Goal: Transaction & Acquisition: Purchase product/service

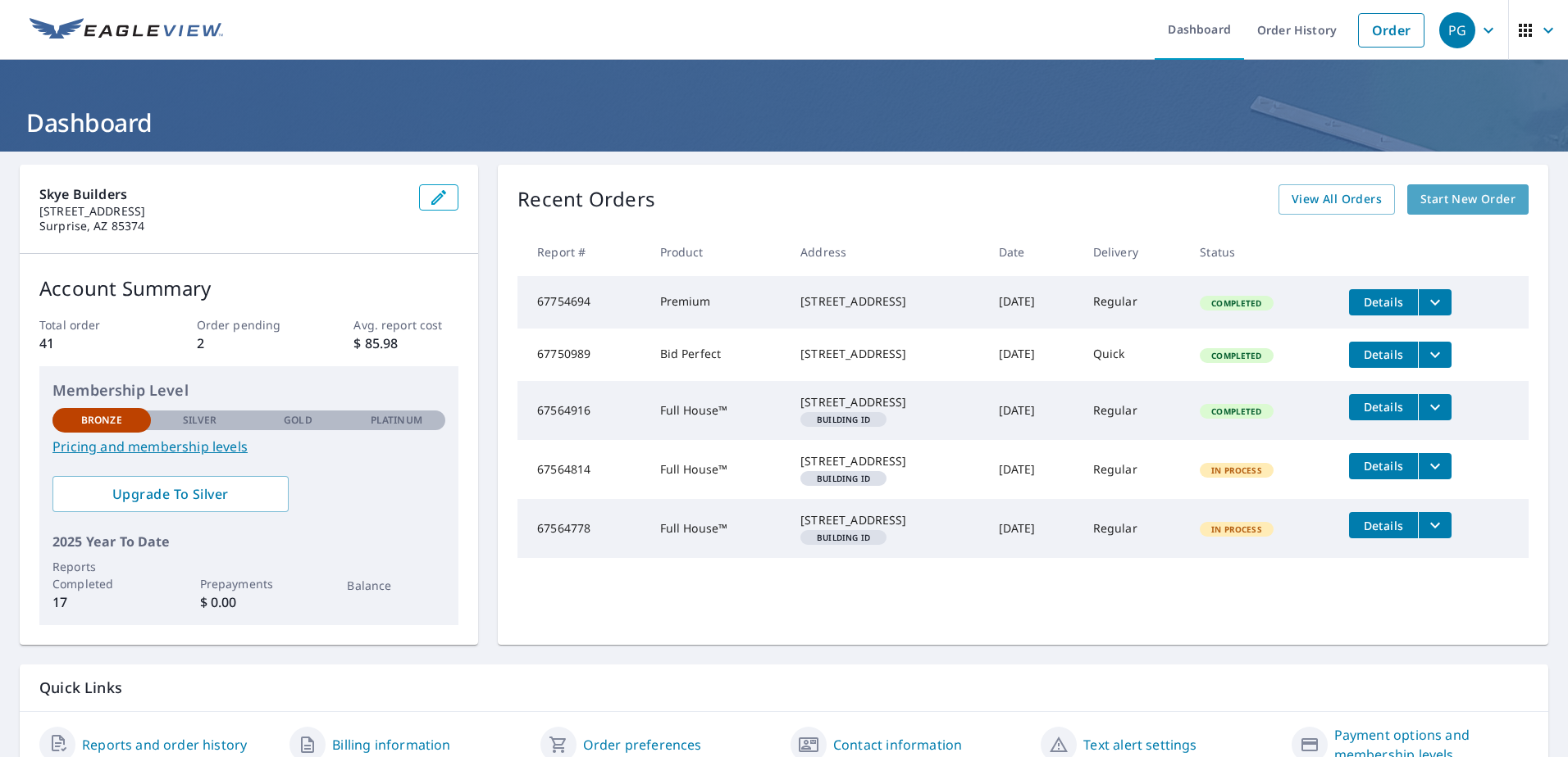
click at [1451, 202] on span "Start New Order" at bounding box center [1468, 199] width 96 height 20
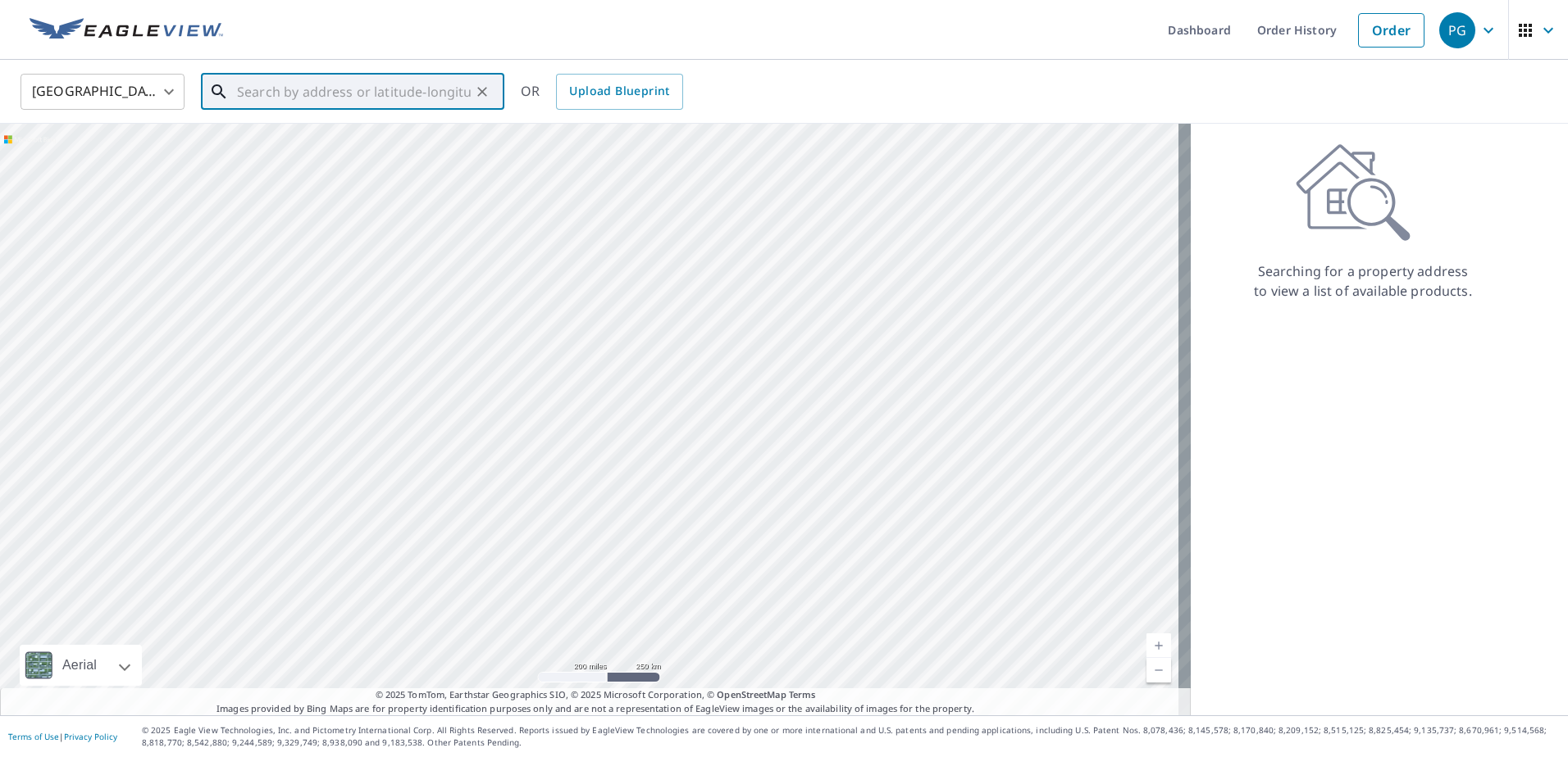
click at [298, 100] on input "text" at bounding box center [354, 92] width 234 height 46
click at [281, 91] on input "text" at bounding box center [354, 92] width 234 height 46
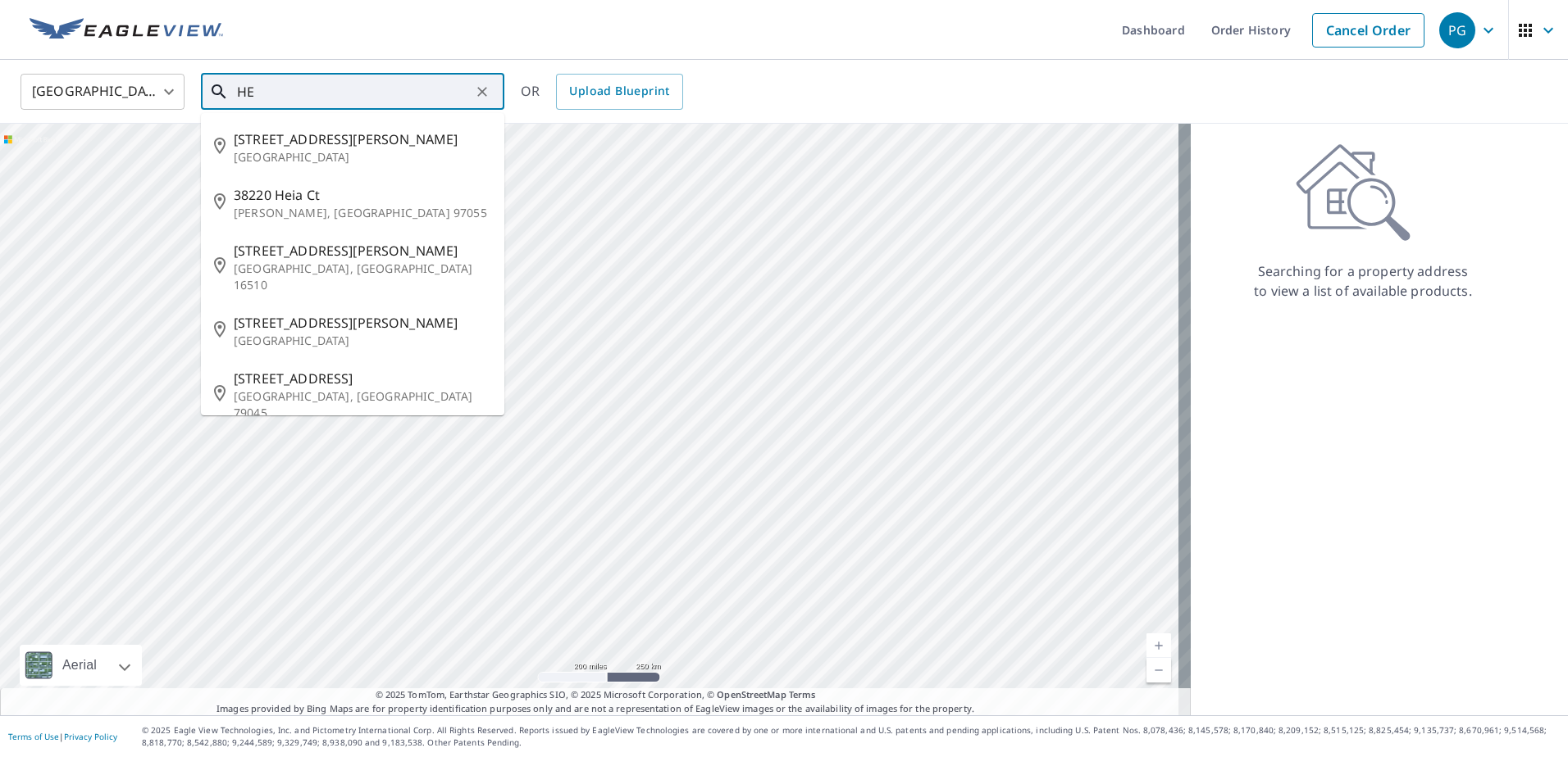
type input "H"
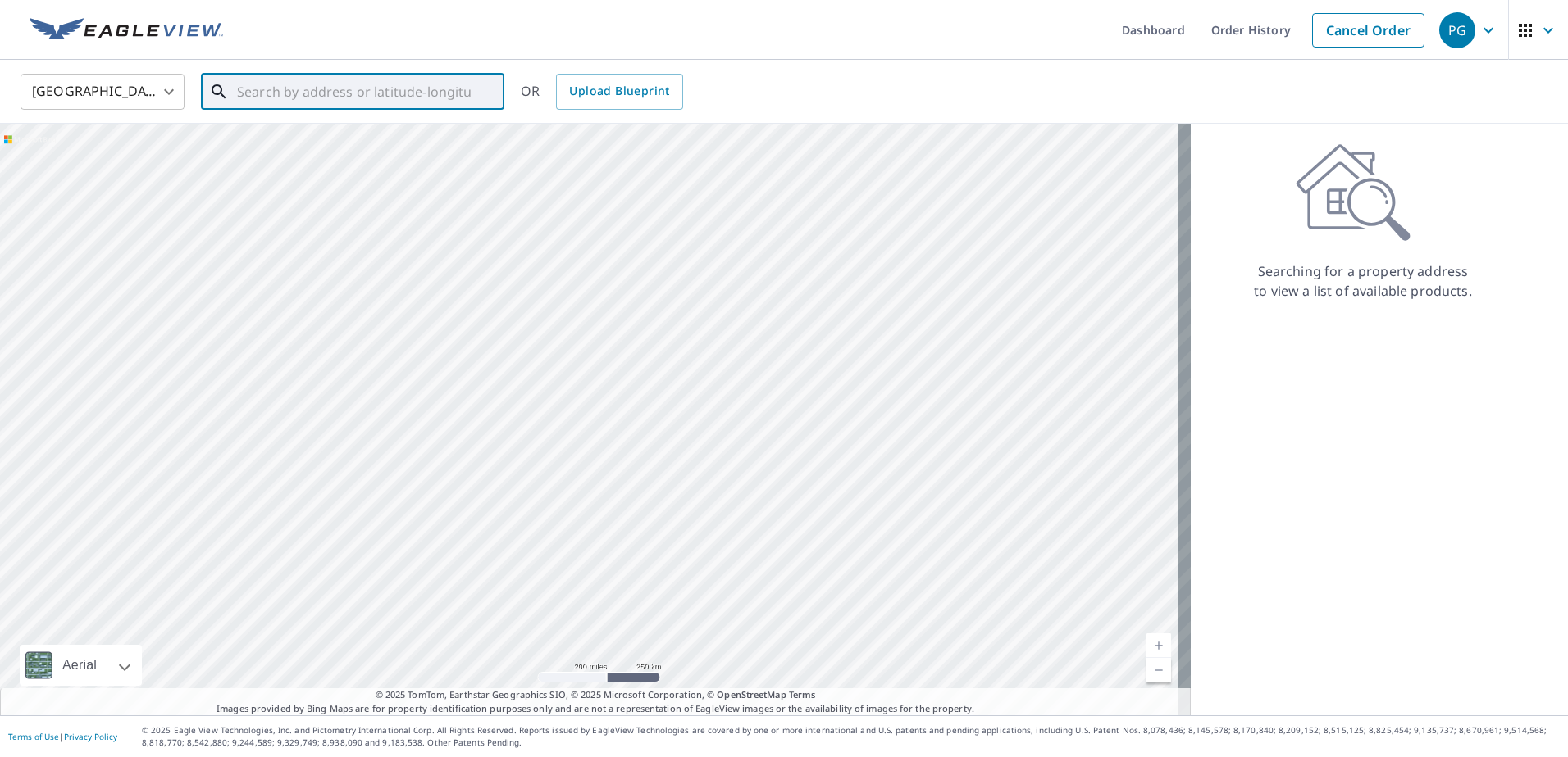
click at [364, 98] on input "text" at bounding box center [354, 92] width 234 height 46
paste input "[STREET_ADDRESS]"
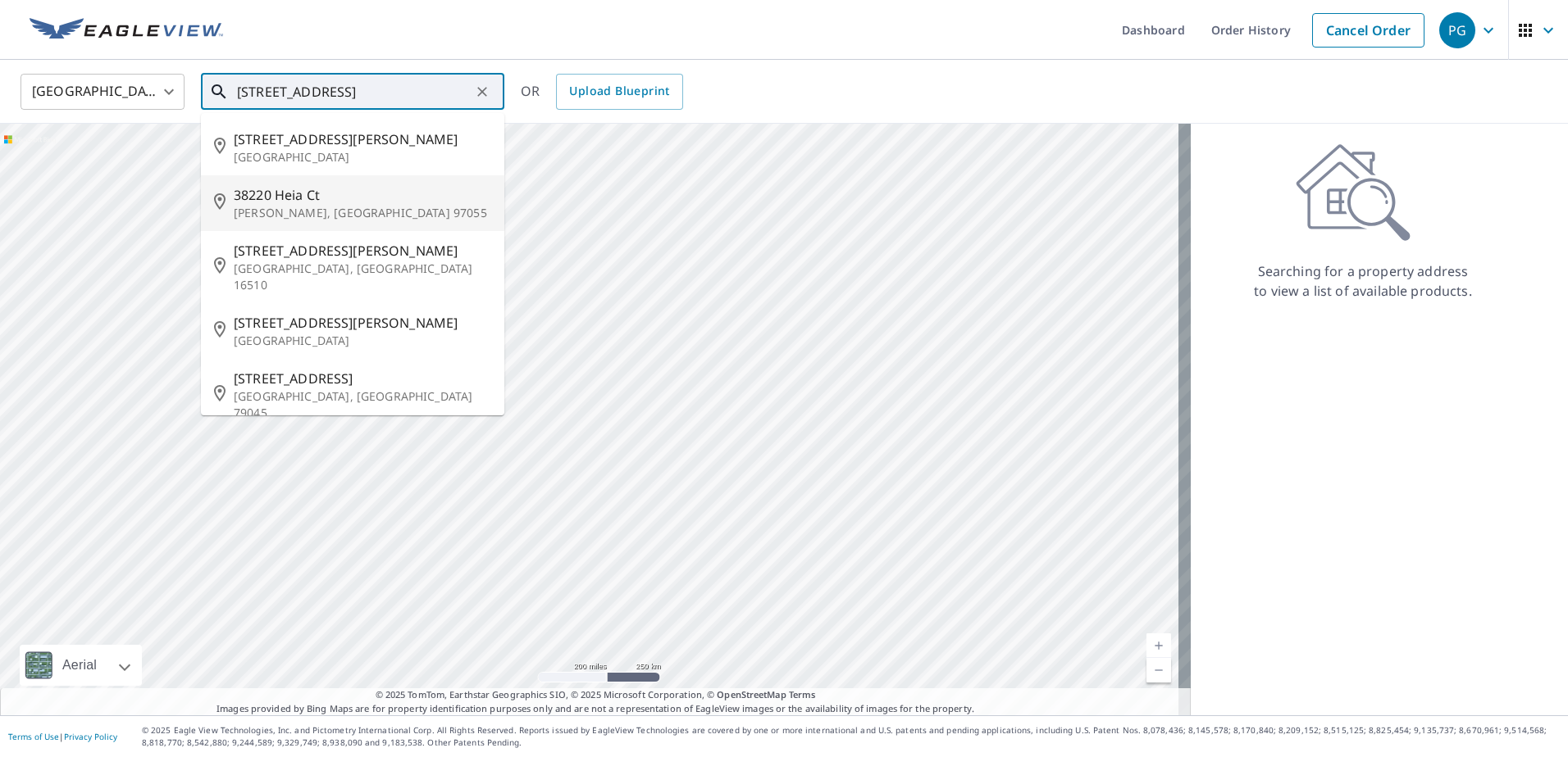
scroll to position [0, 53]
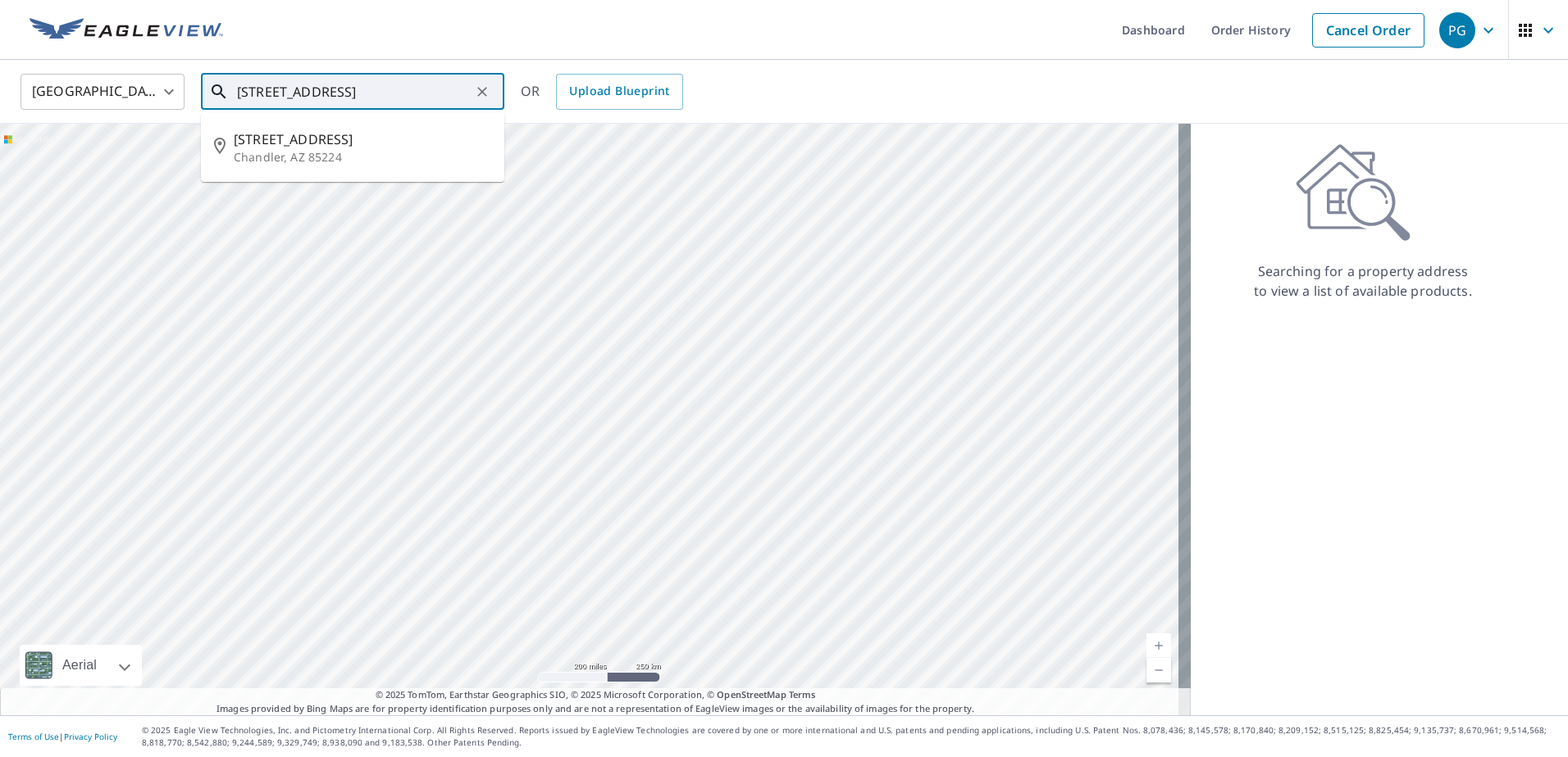
type input "[STREET_ADDRESS]"
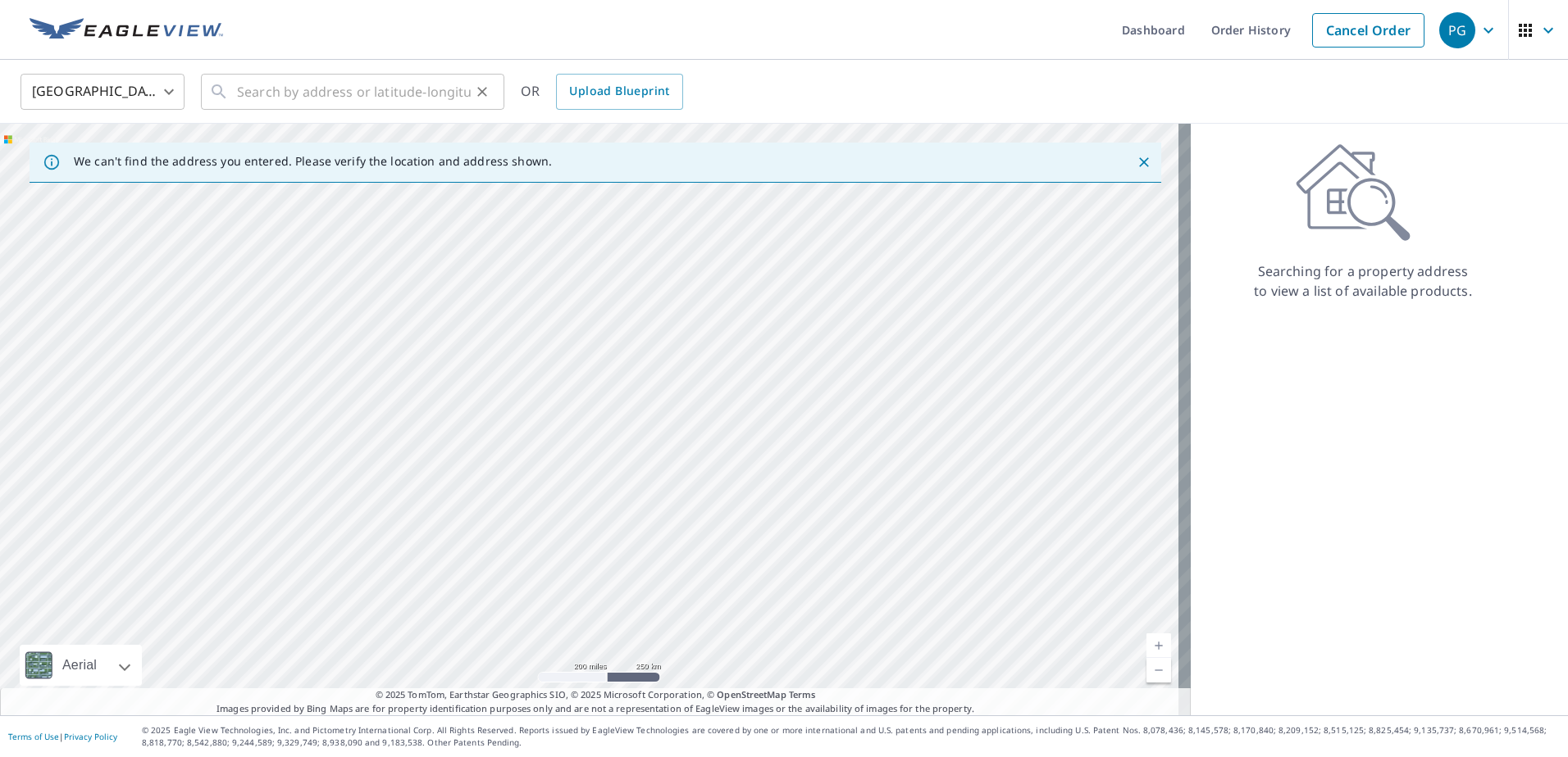
scroll to position [0, 0]
click at [292, 94] on input "text" at bounding box center [354, 92] width 234 height 46
paste input "[STREET_ADDRESS]"
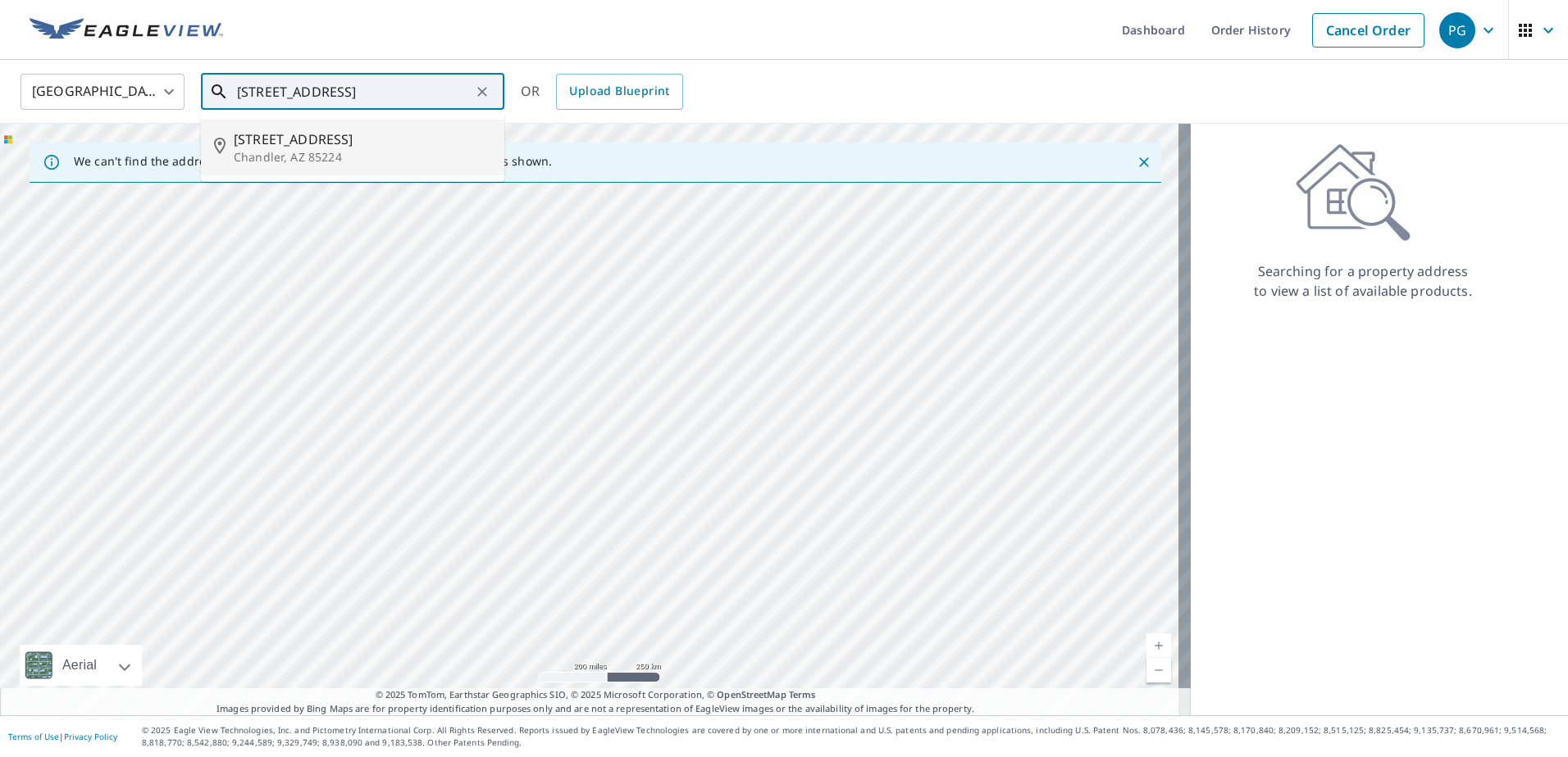
click at [340, 149] on p "Chandler, AZ 85224" at bounding box center [362, 157] width 258 height 16
type input "[STREET_ADDRESS]"
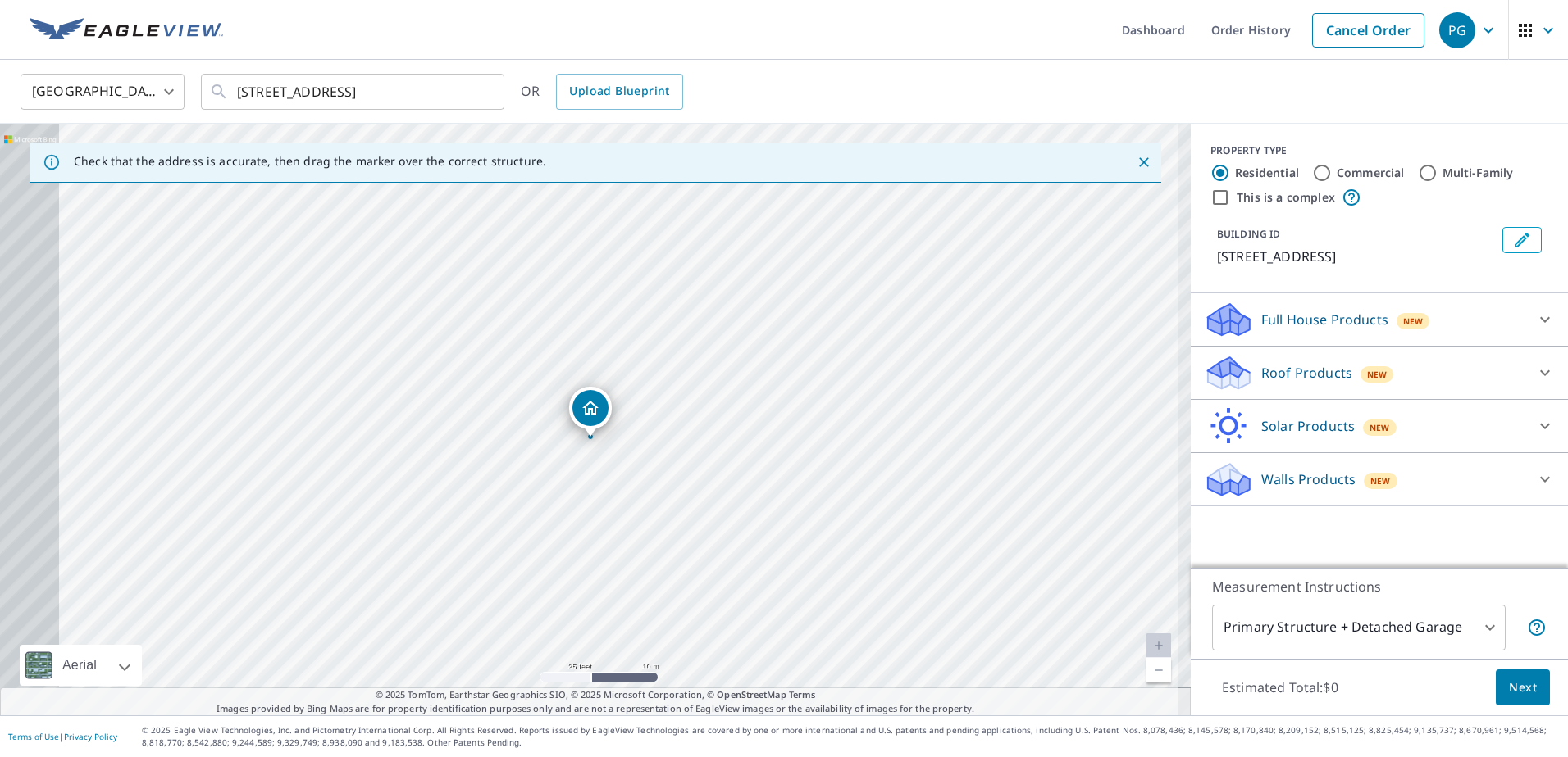
drag, startPoint x: 640, startPoint y: 409, endPoint x: 661, endPoint y: 392, distance: 27.0
click at [658, 395] on div "[STREET_ADDRESS]" at bounding box center [595, 419] width 1191 height 592
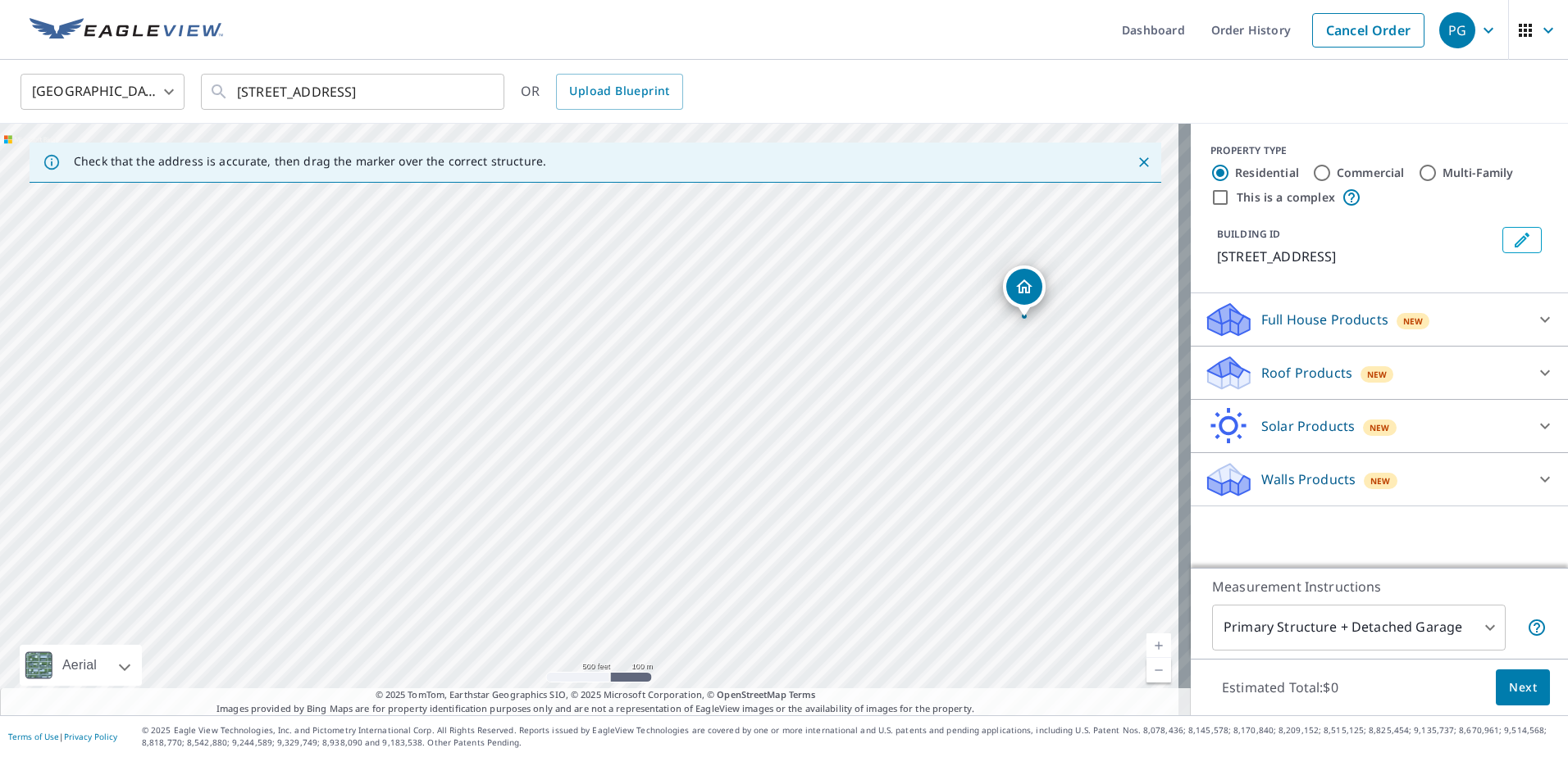
click at [1509, 687] on span "Next" at bounding box center [1523, 688] width 28 height 20
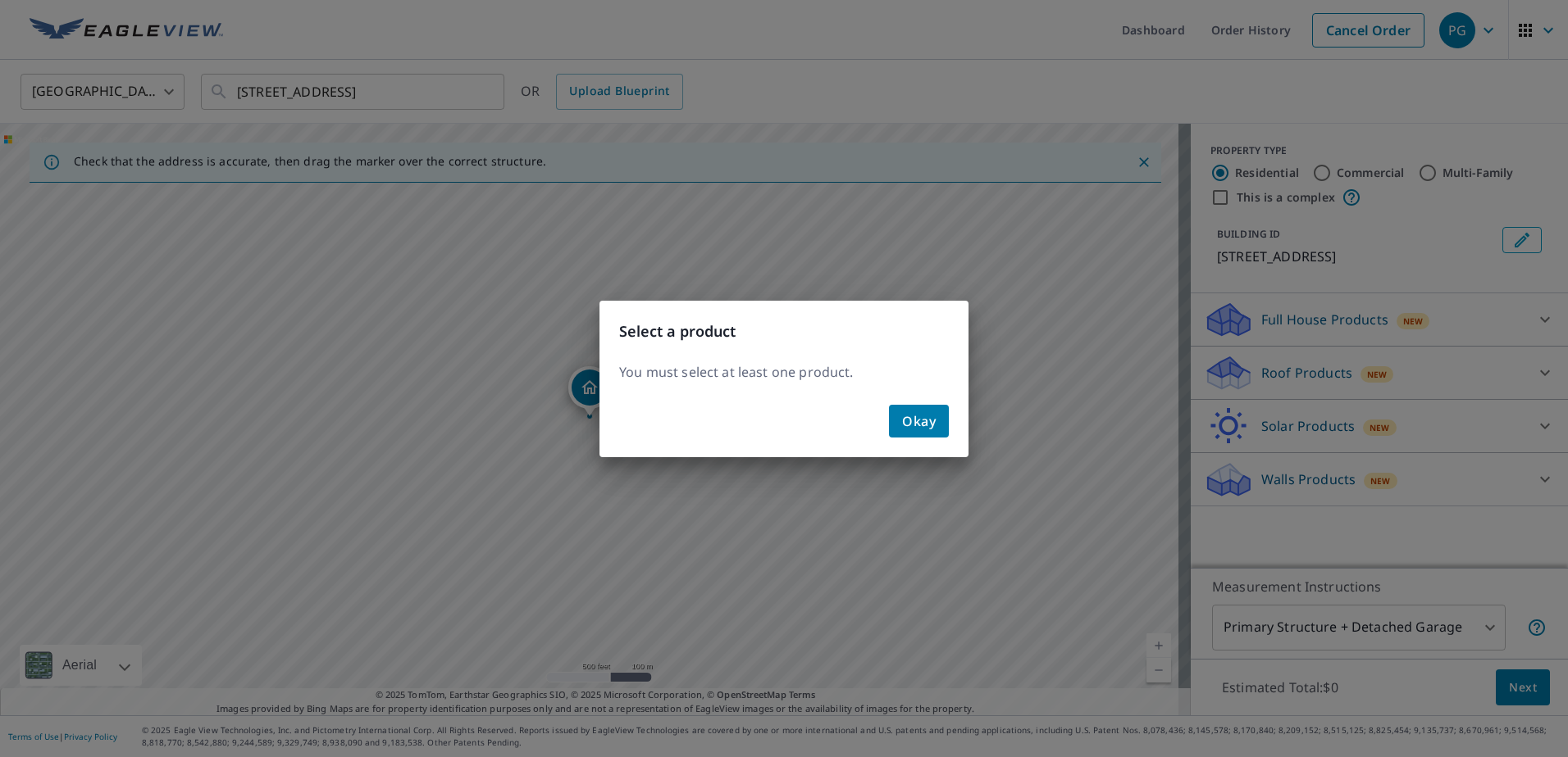
click at [927, 418] on span "Okay" at bounding box center [919, 421] width 34 height 23
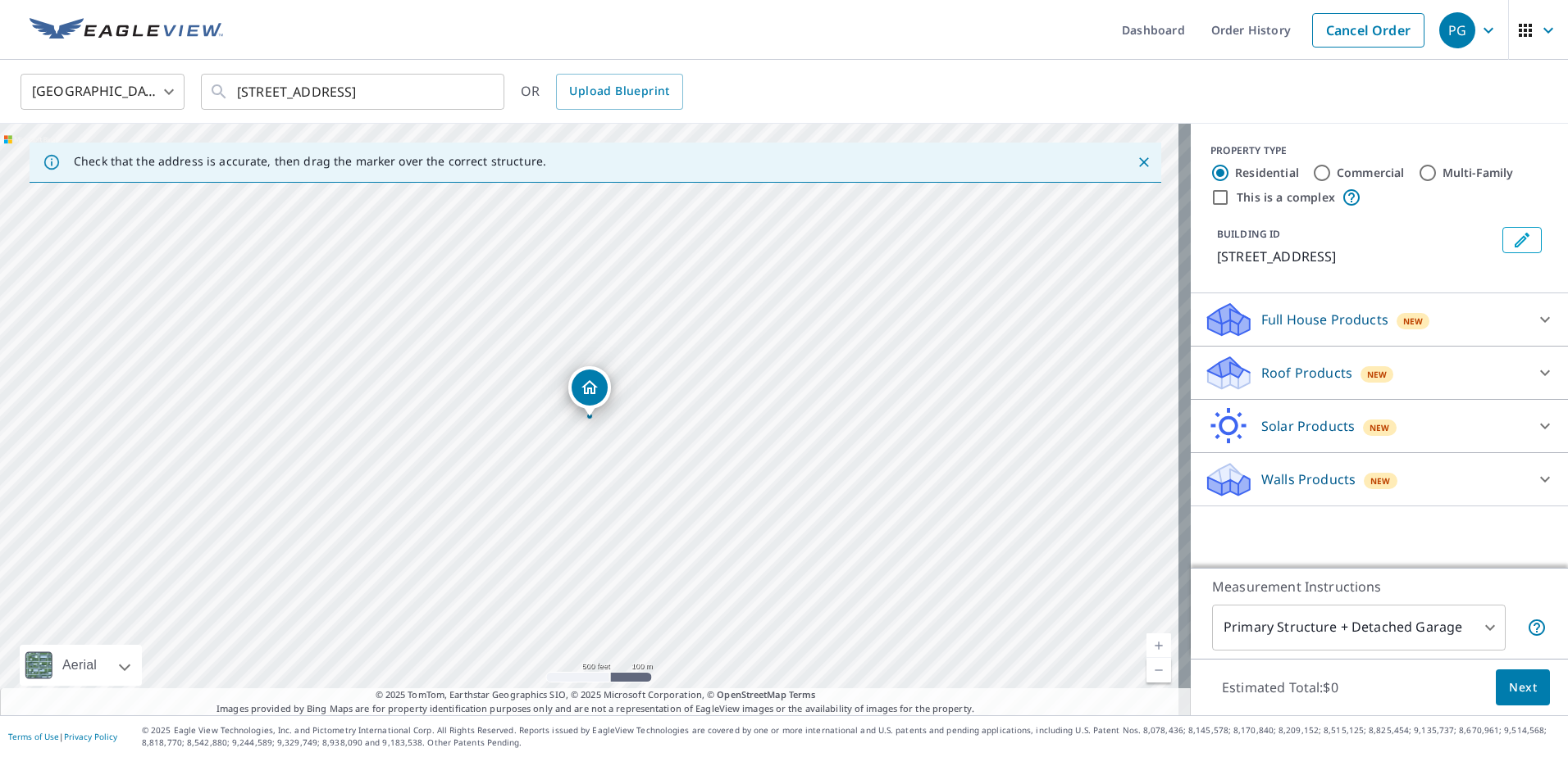
click at [1285, 369] on p "Roof Products" at bounding box center [1307, 372] width 91 height 19
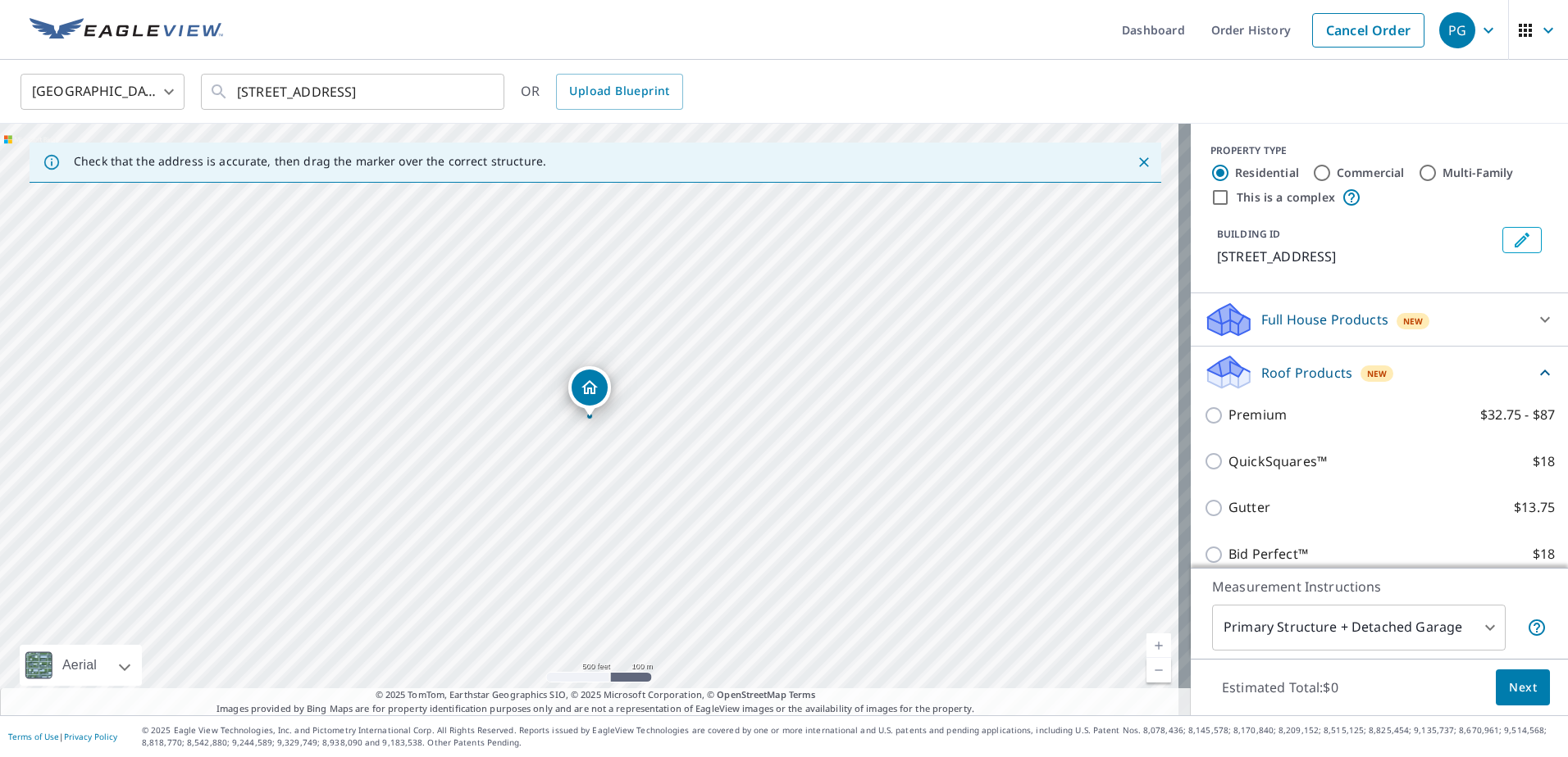
scroll to position [82, 0]
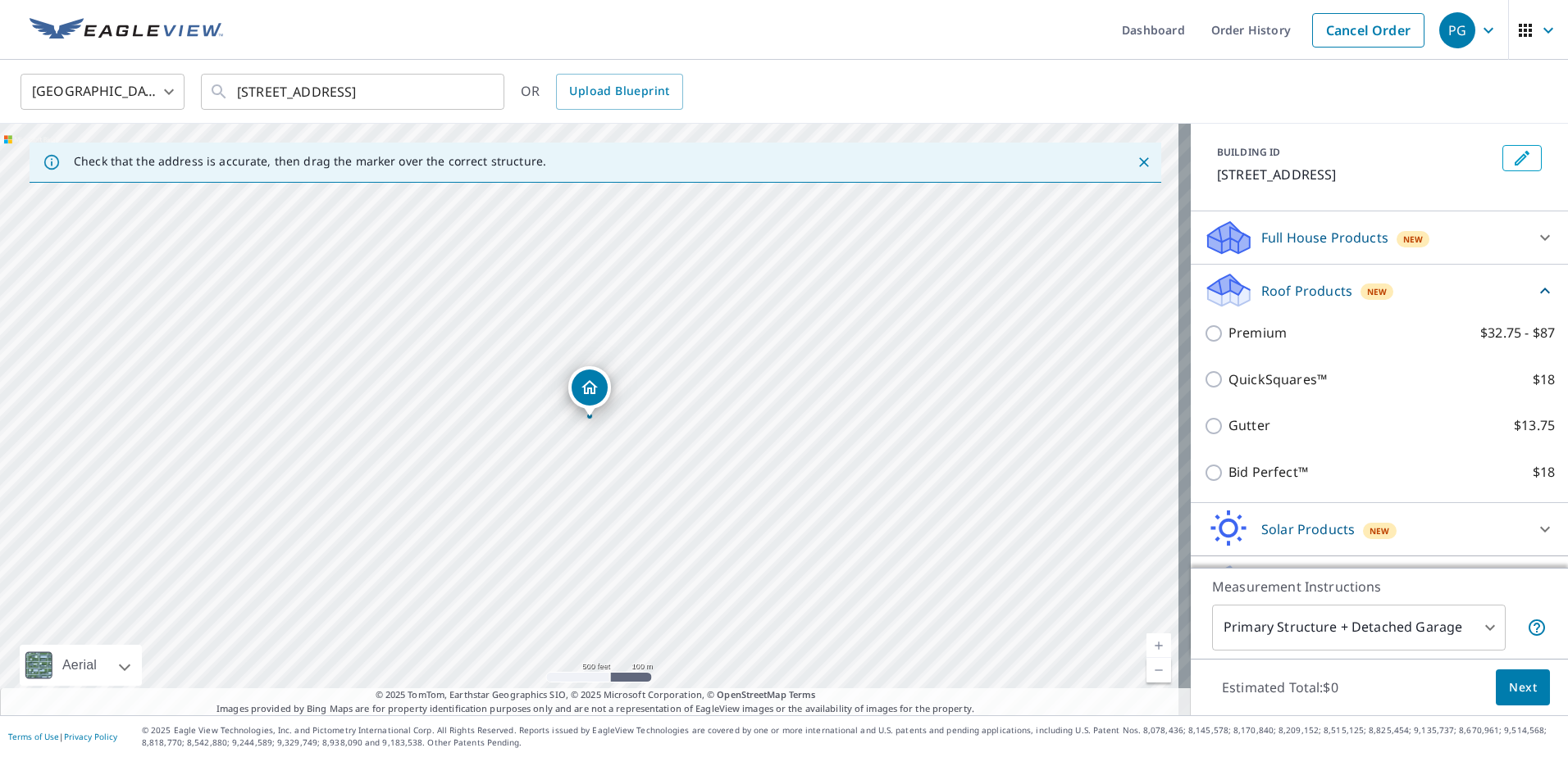
click at [1323, 237] on p "Full House Products" at bounding box center [1325, 237] width 127 height 19
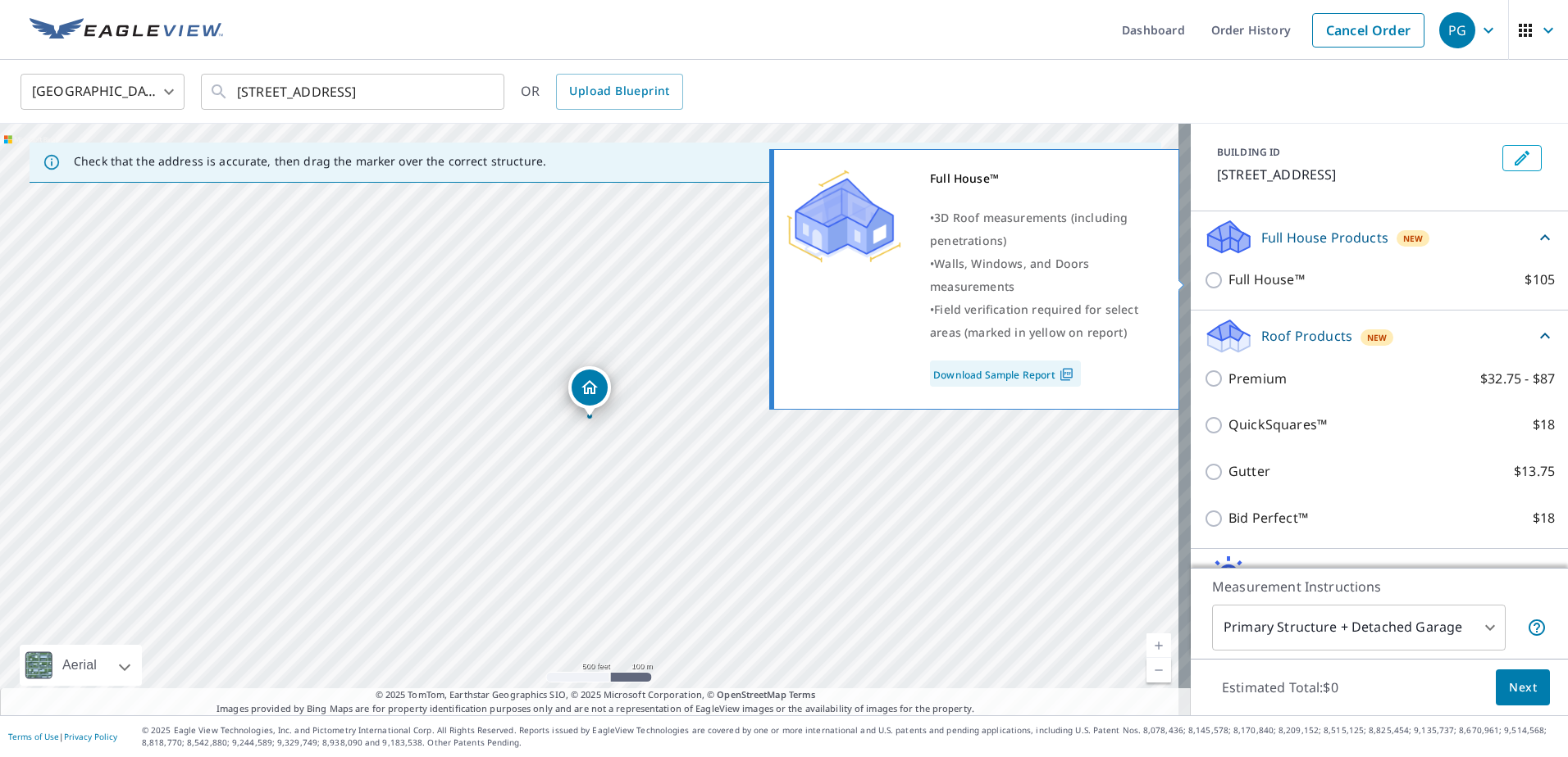
click at [1203, 276] on input "Full House™ $105" at bounding box center [1215, 280] width 24 height 19
checkbox input "true"
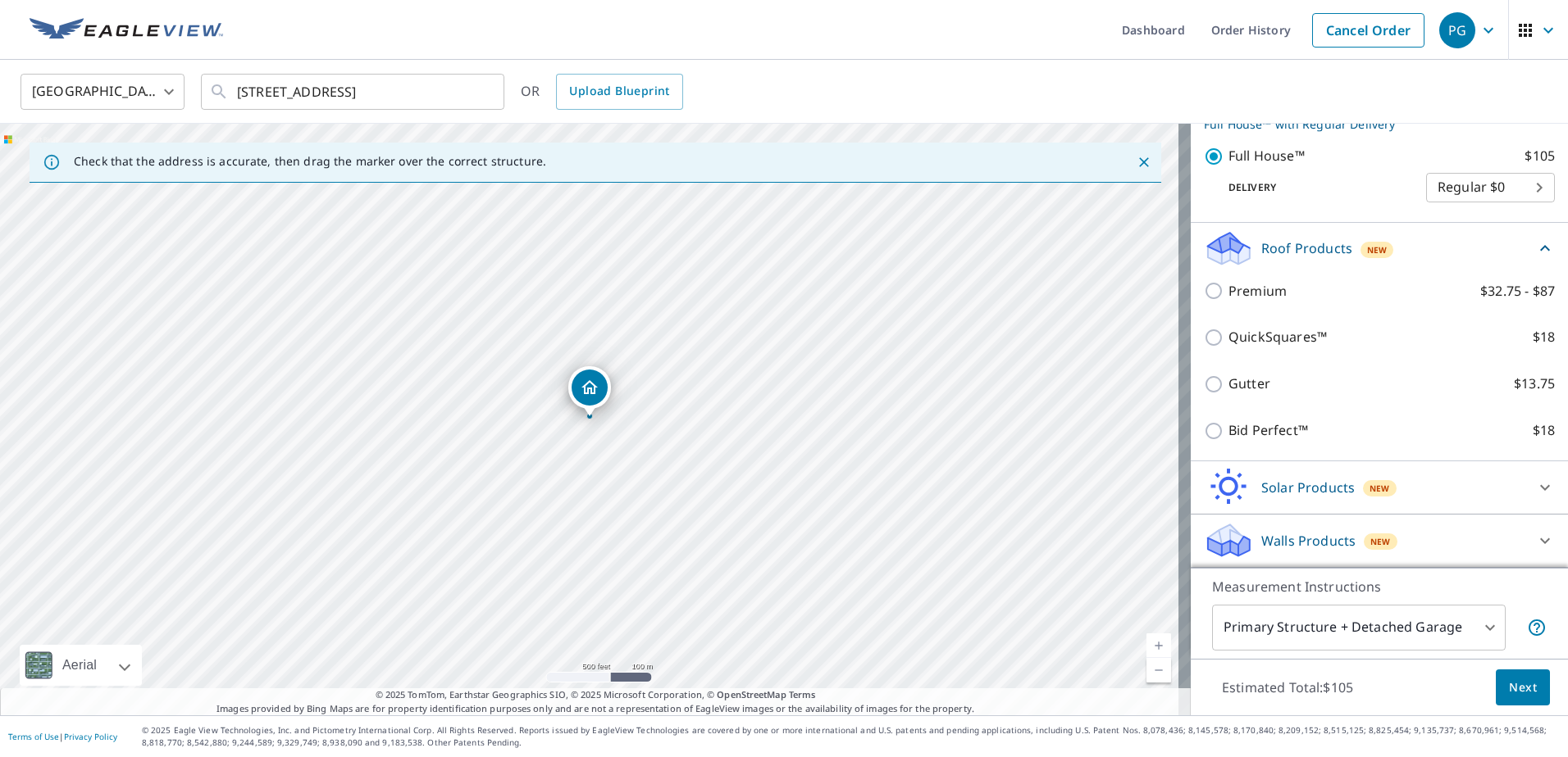
scroll to position [0, 0]
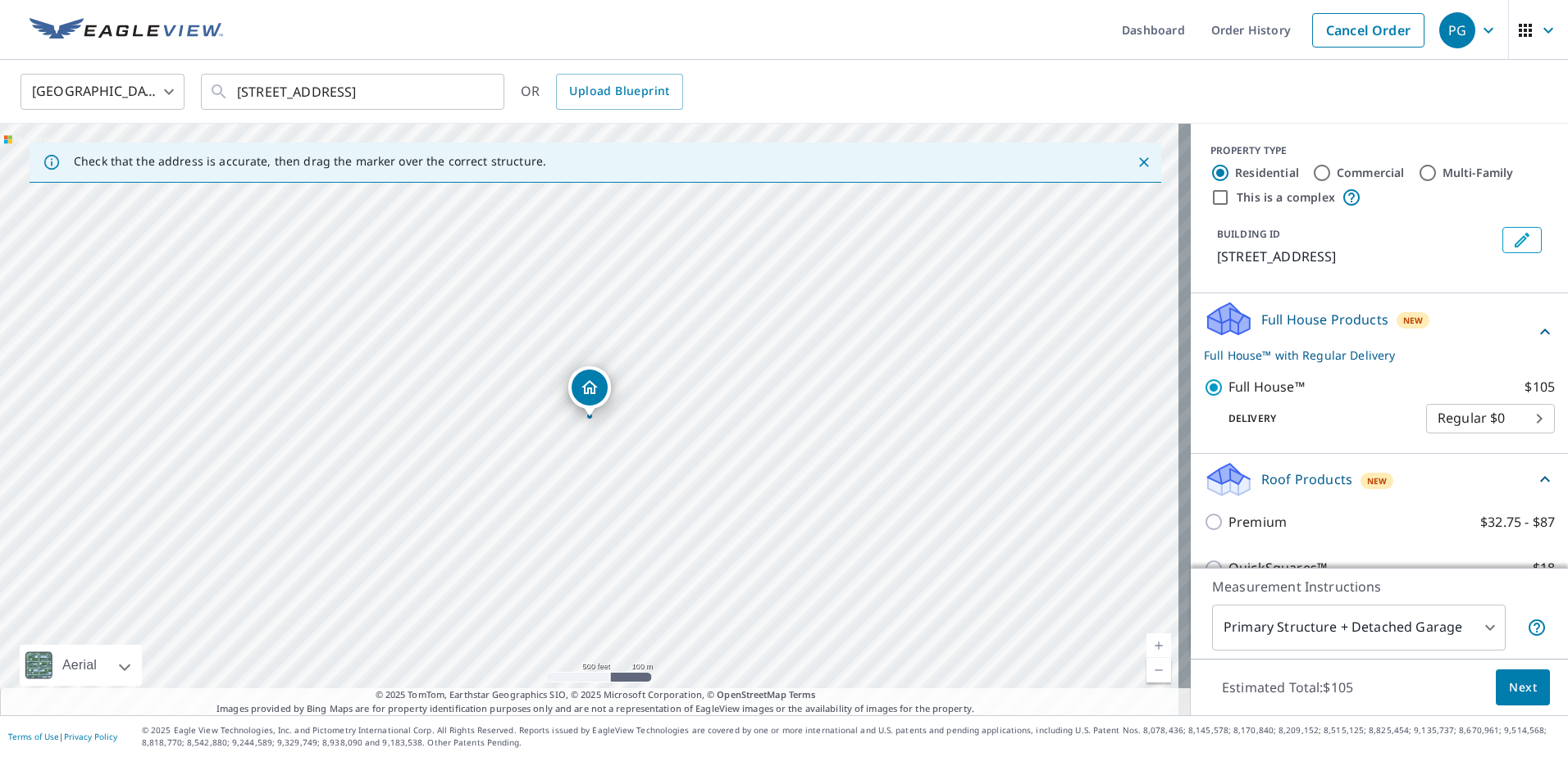
click at [1509, 680] on span "Next" at bounding box center [1523, 688] width 28 height 20
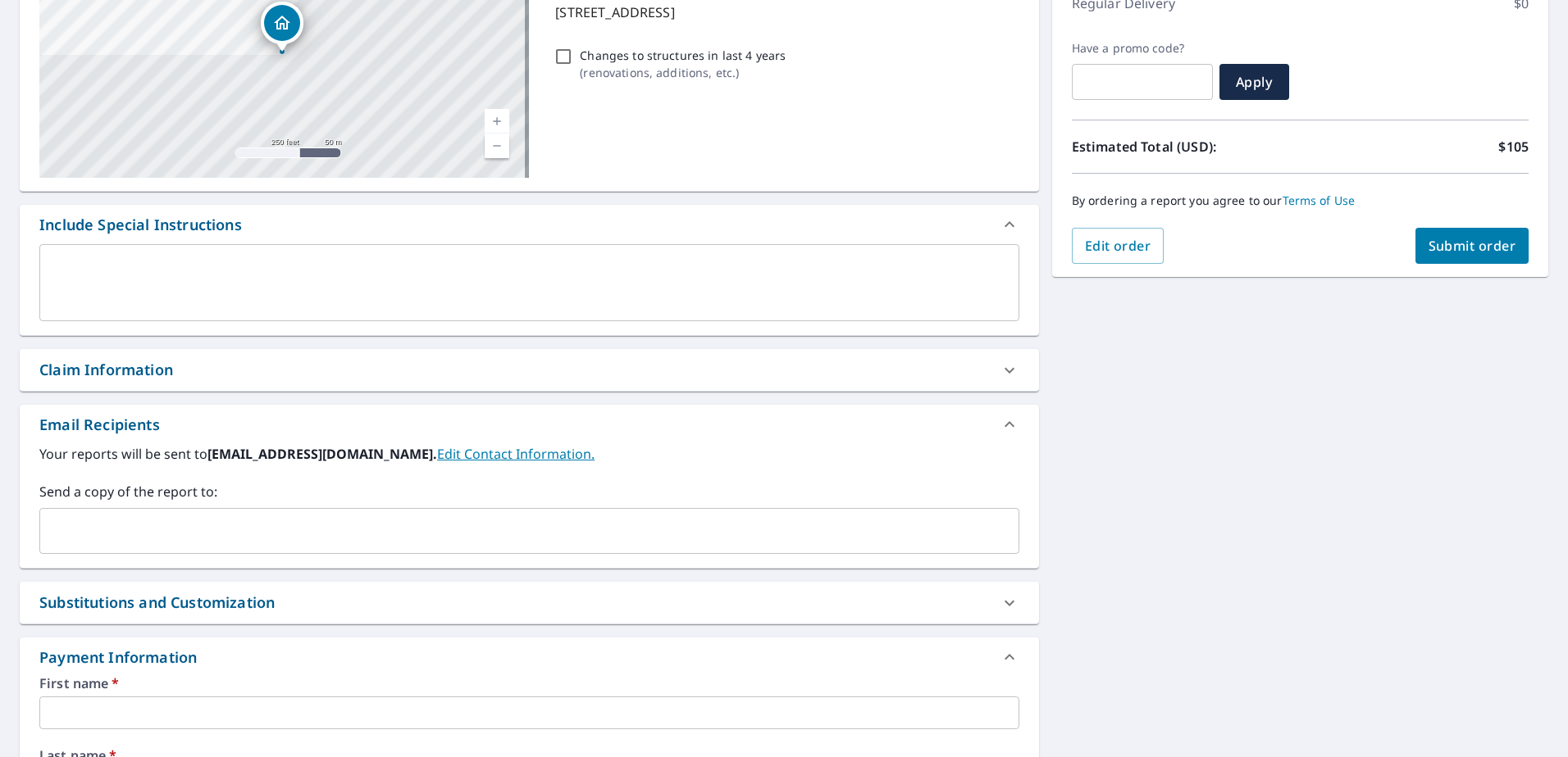
scroll to position [574, 0]
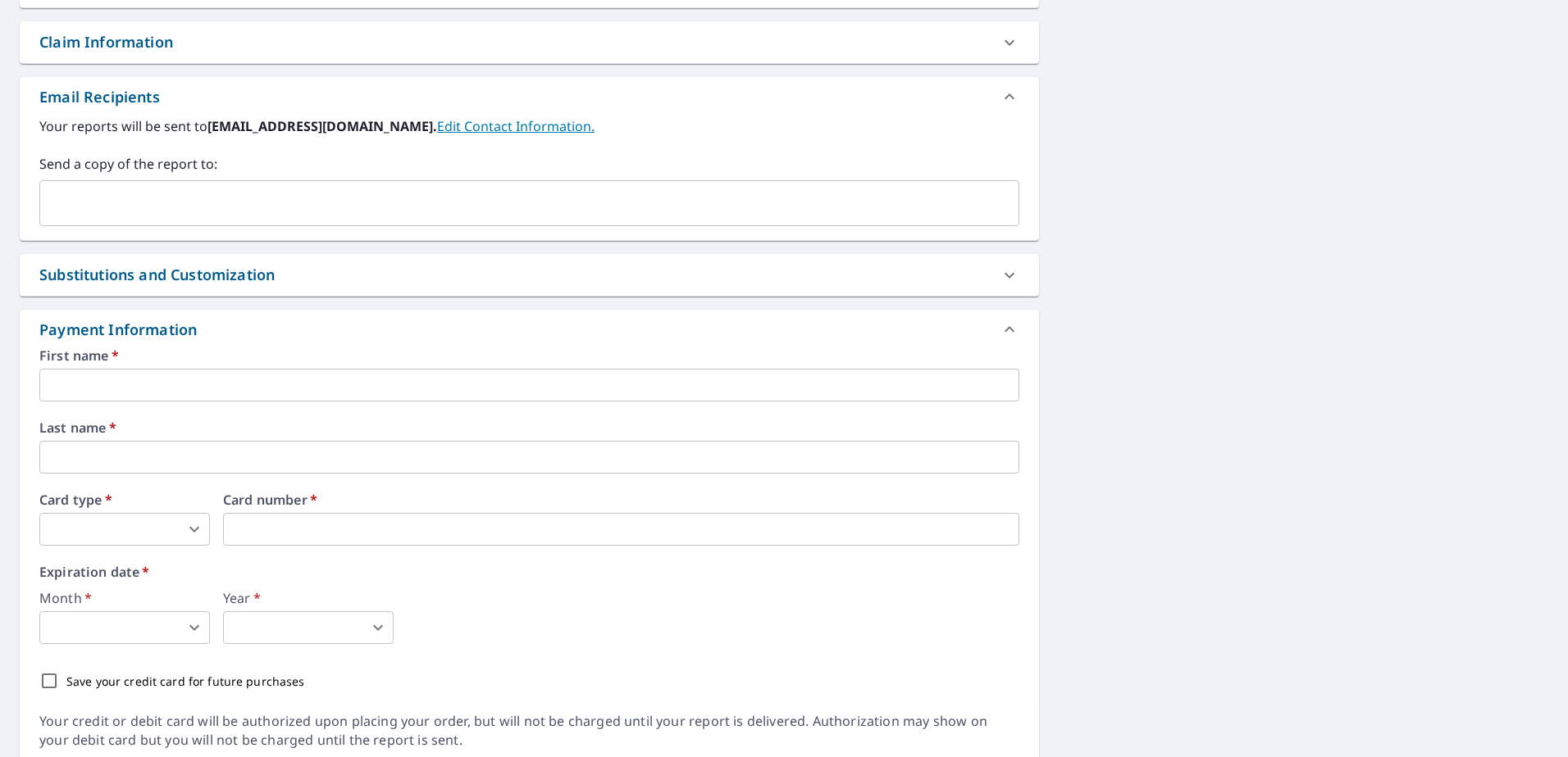
click at [114, 372] on input "text" at bounding box center [529, 385] width 979 height 33
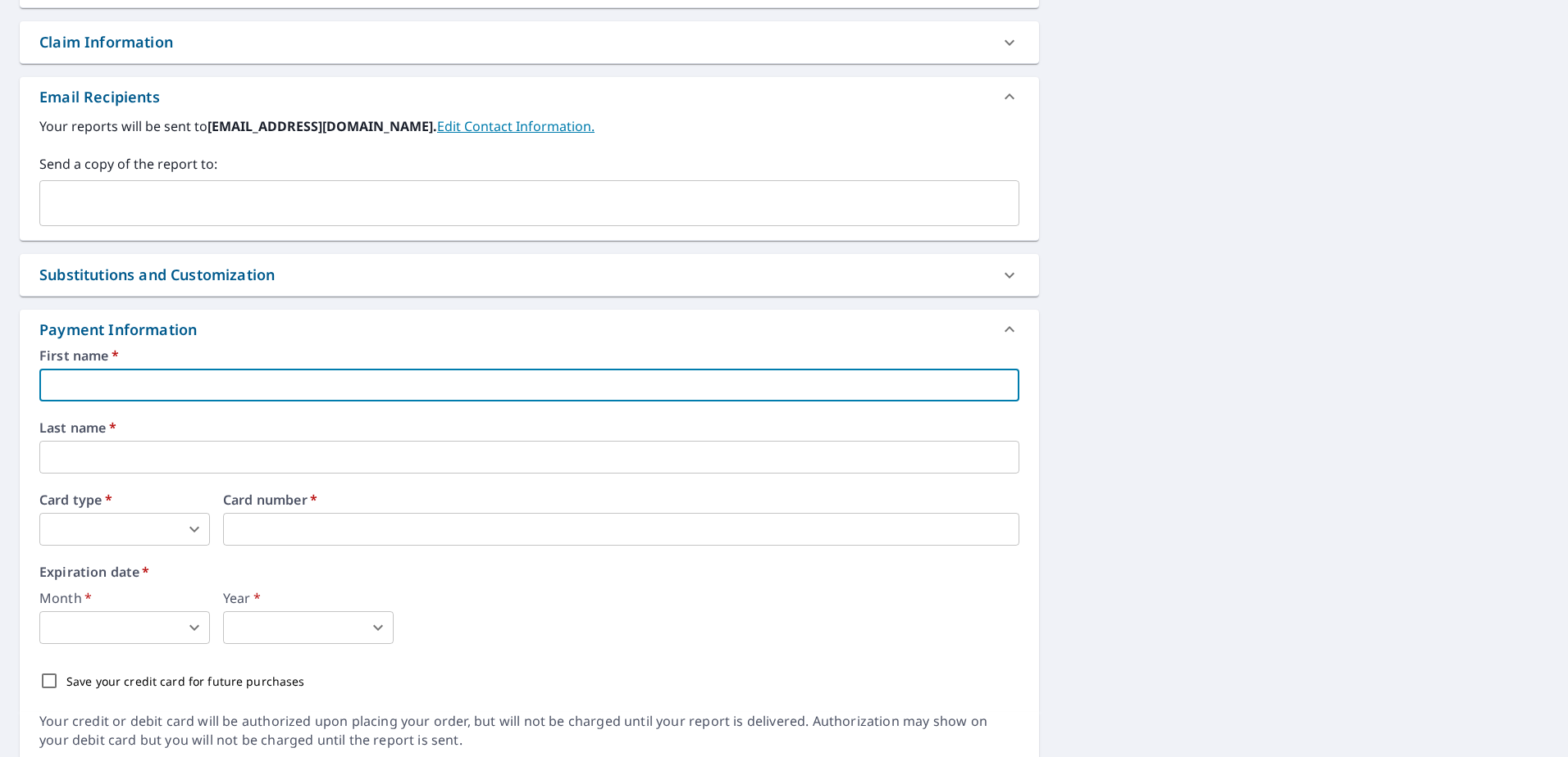
type input "Skye Builders"
type input "[EMAIL_ADDRESS][DOMAIN_NAME]"
type input "[PERSON_NAME]"
type input "Dulce"
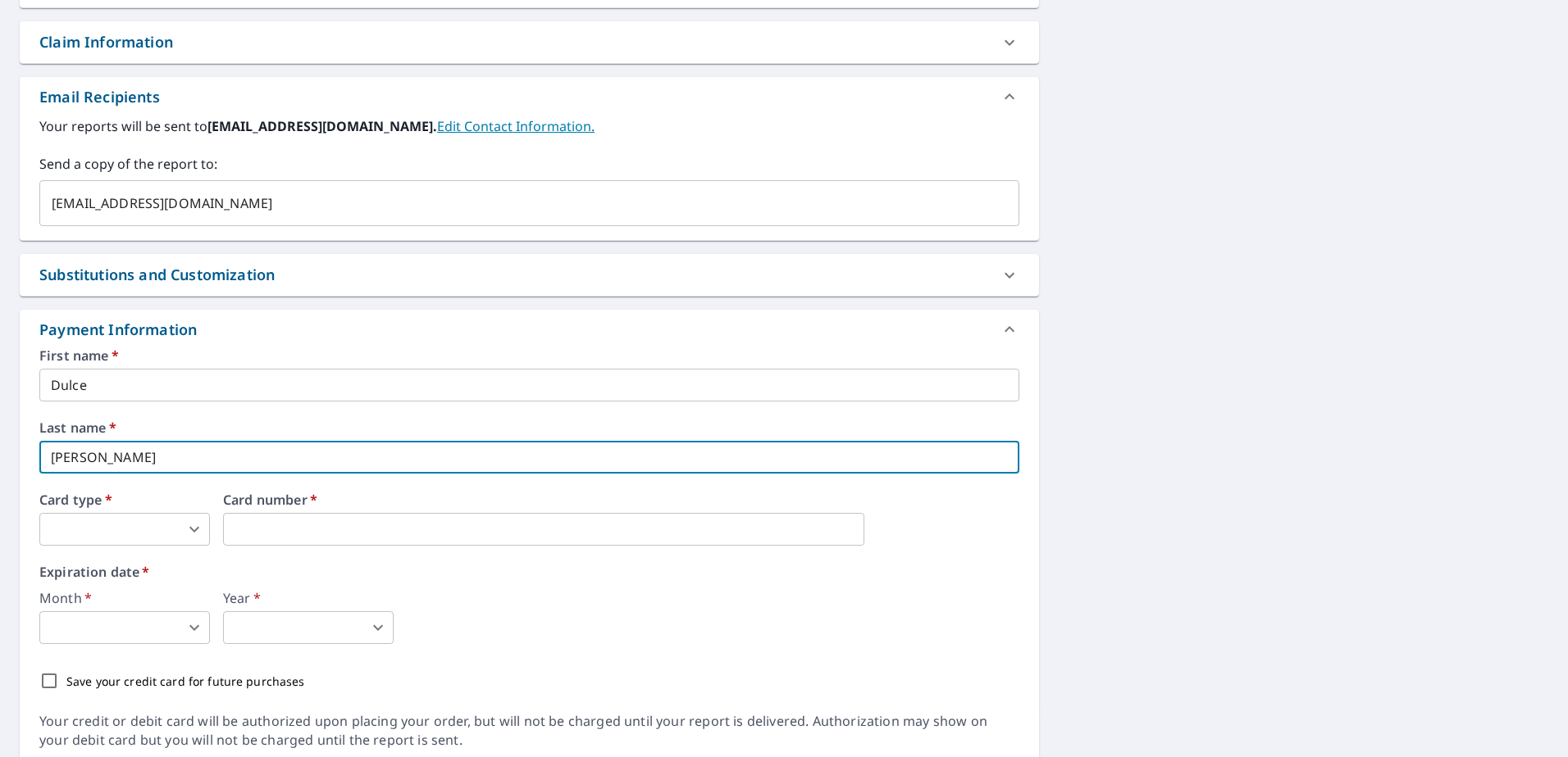
drag, startPoint x: 122, startPoint y: 464, endPoint x: 3, endPoint y: 464, distance: 119.0
click at [3, 464] on div "[STREET_ADDRESS] Aerial Road A standard road map Aerial A detailed look from ab…" at bounding box center [784, 176] width 1568 height 1199
type input "[PERSON_NAME]"
click at [136, 543] on body "PG PG Dashboard Order History Cancel Order PG Dashboard / Finalize Order Finali…" at bounding box center [784, 378] width 1568 height 757
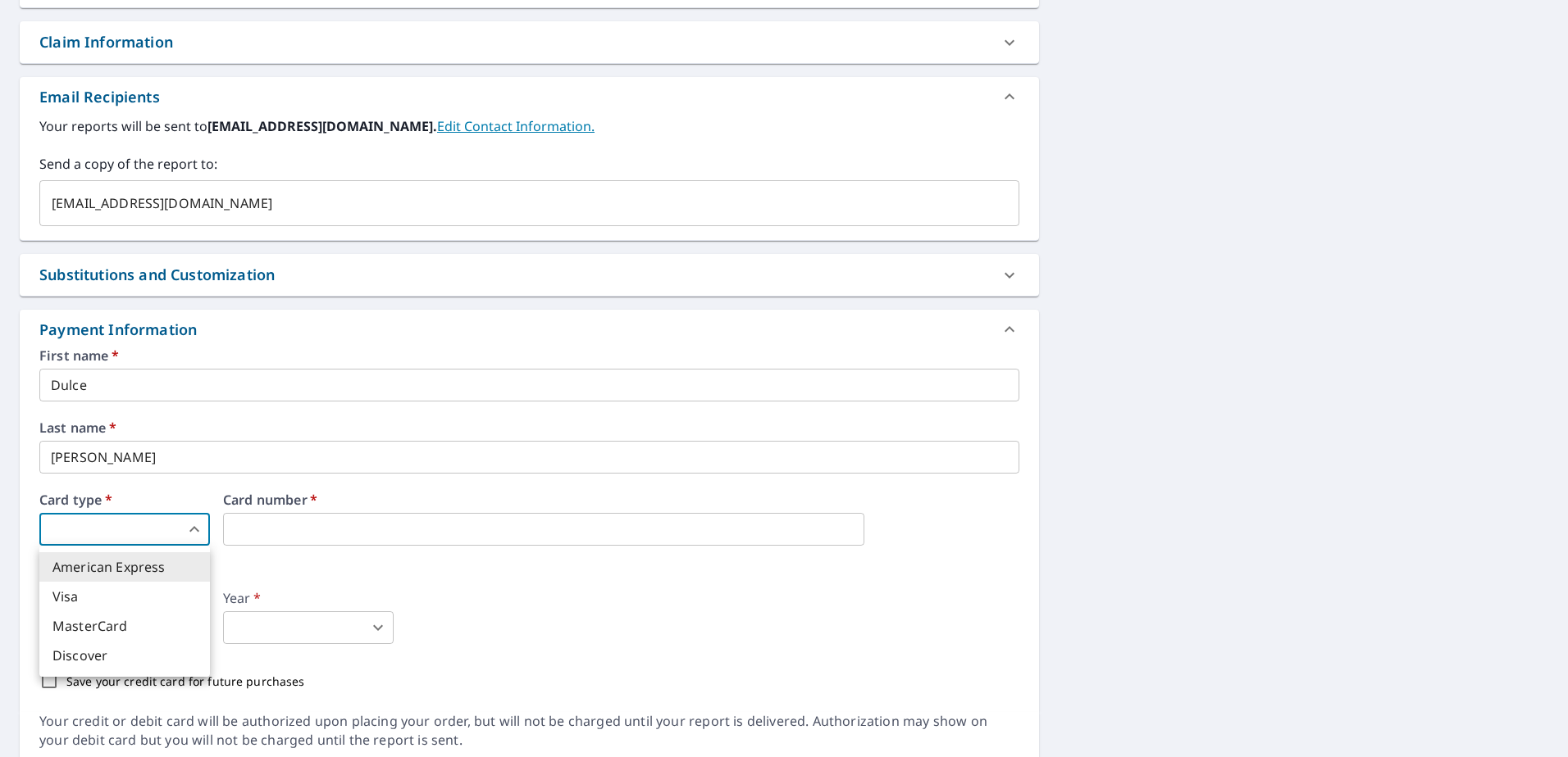
click at [128, 596] on li "Visa" at bounding box center [124, 596] width 171 height 30
type input "2"
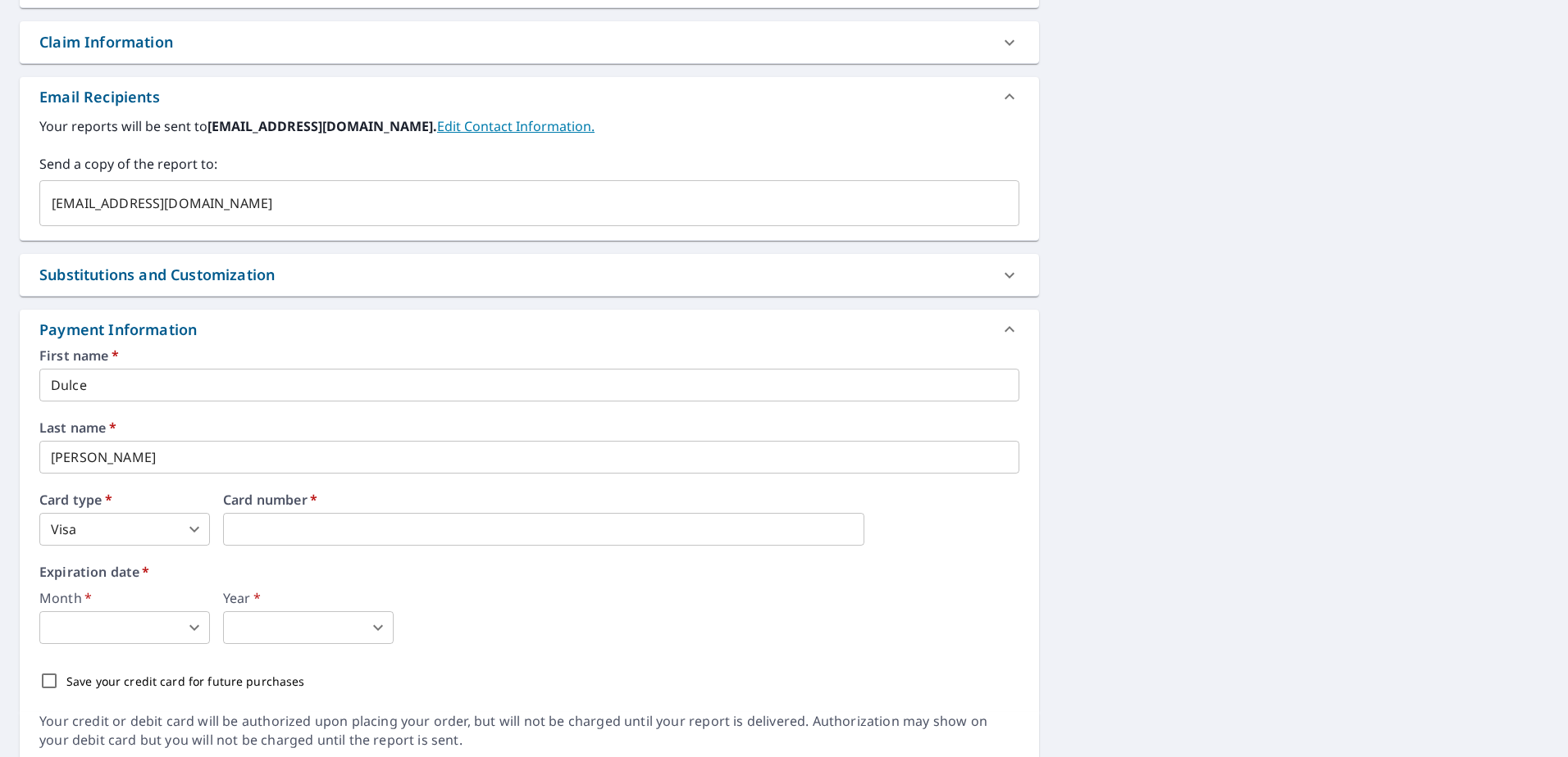
click at [470, 574] on label "Expiration date   *" at bounding box center [529, 572] width 979 height 14
click at [93, 638] on body "PG PG Dashboard Order History Cancel Order PG Dashboard / Finalize Order Finali…" at bounding box center [784, 378] width 1568 height 757
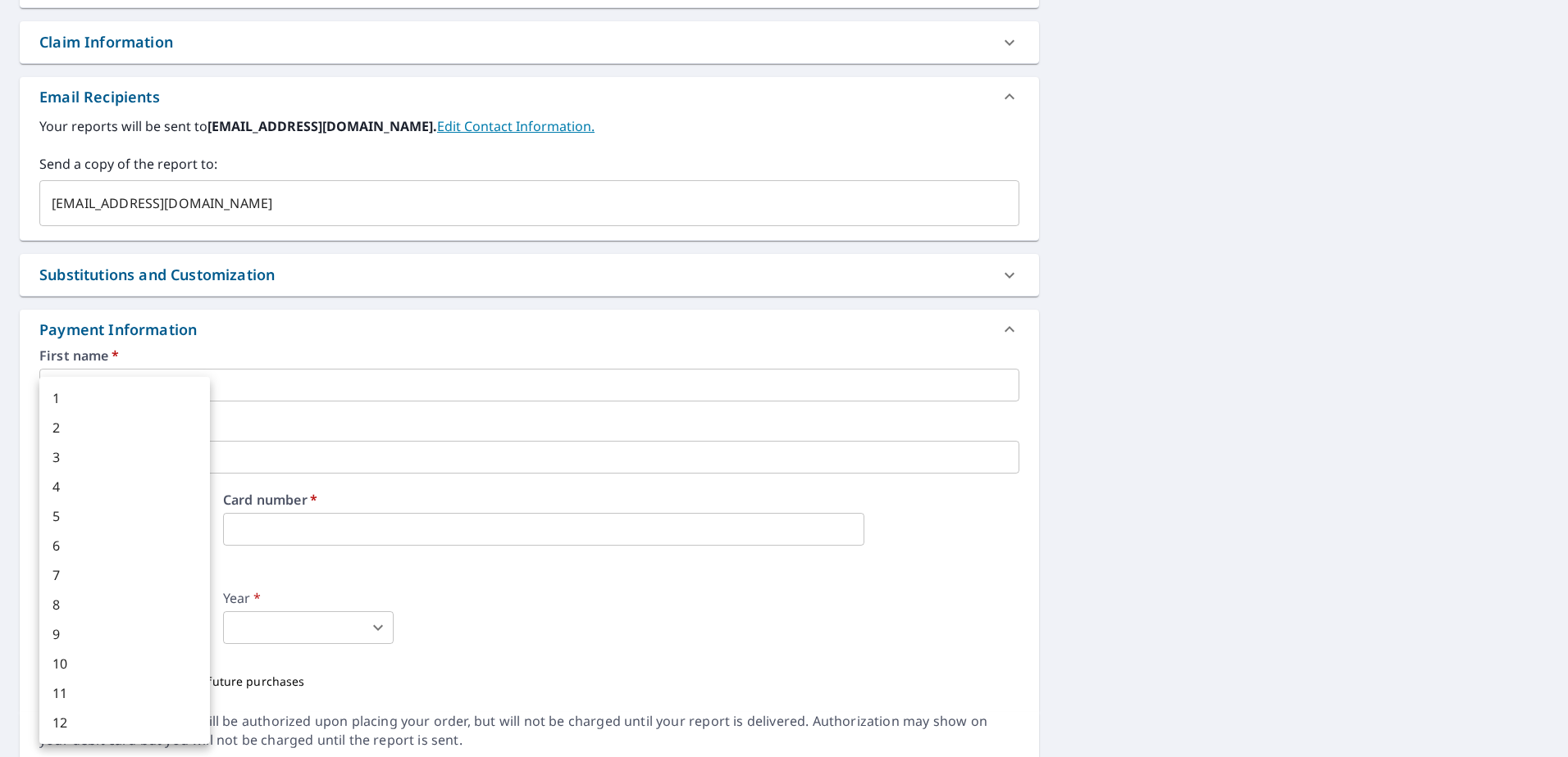
click at [73, 603] on li "8" at bounding box center [124, 605] width 171 height 30
type input "8"
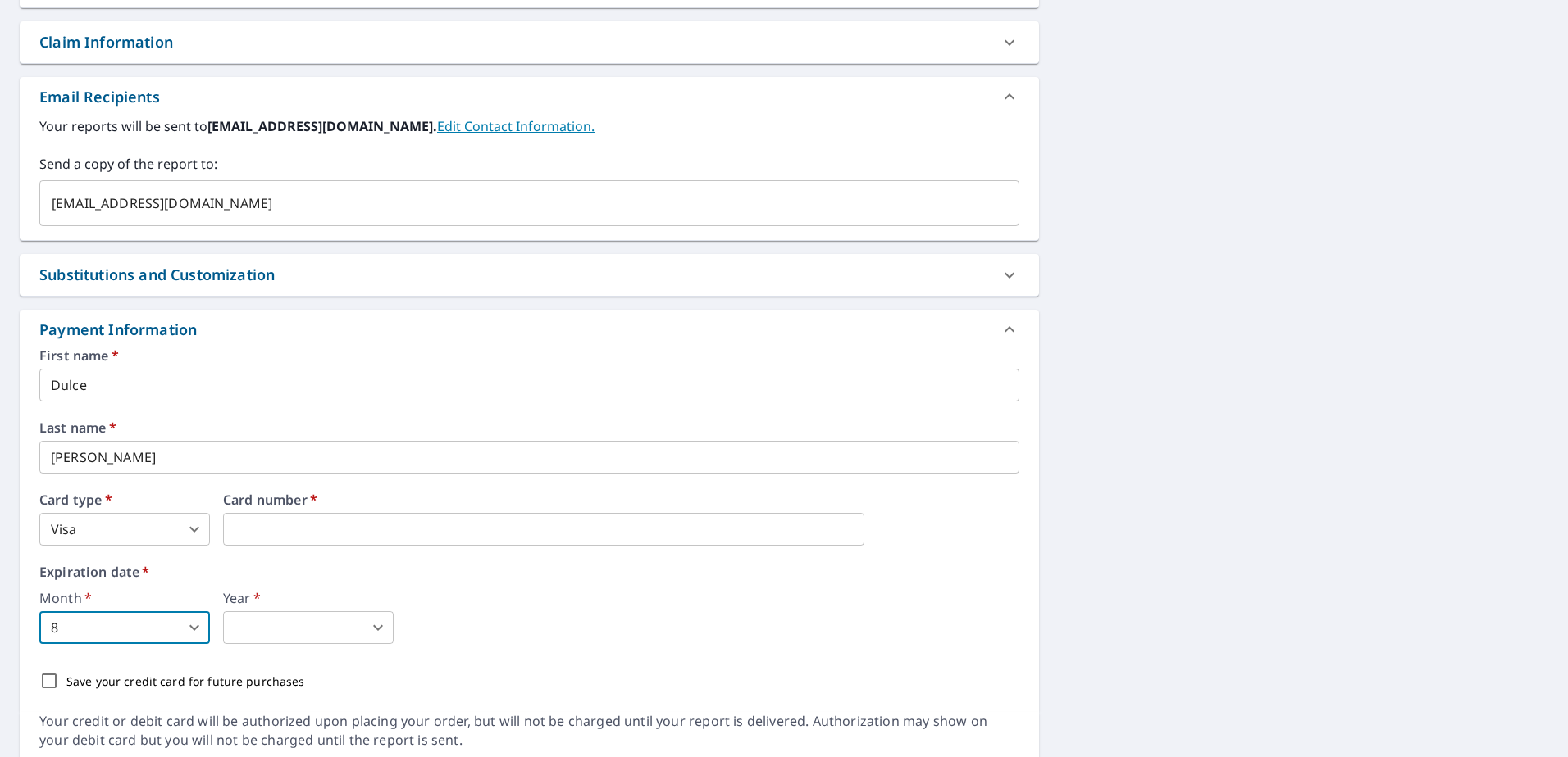
click at [276, 632] on body "PG PG Dashboard Order History Cancel Order PG Dashboard / Finalize Order Finali…" at bounding box center [784, 378] width 1568 height 757
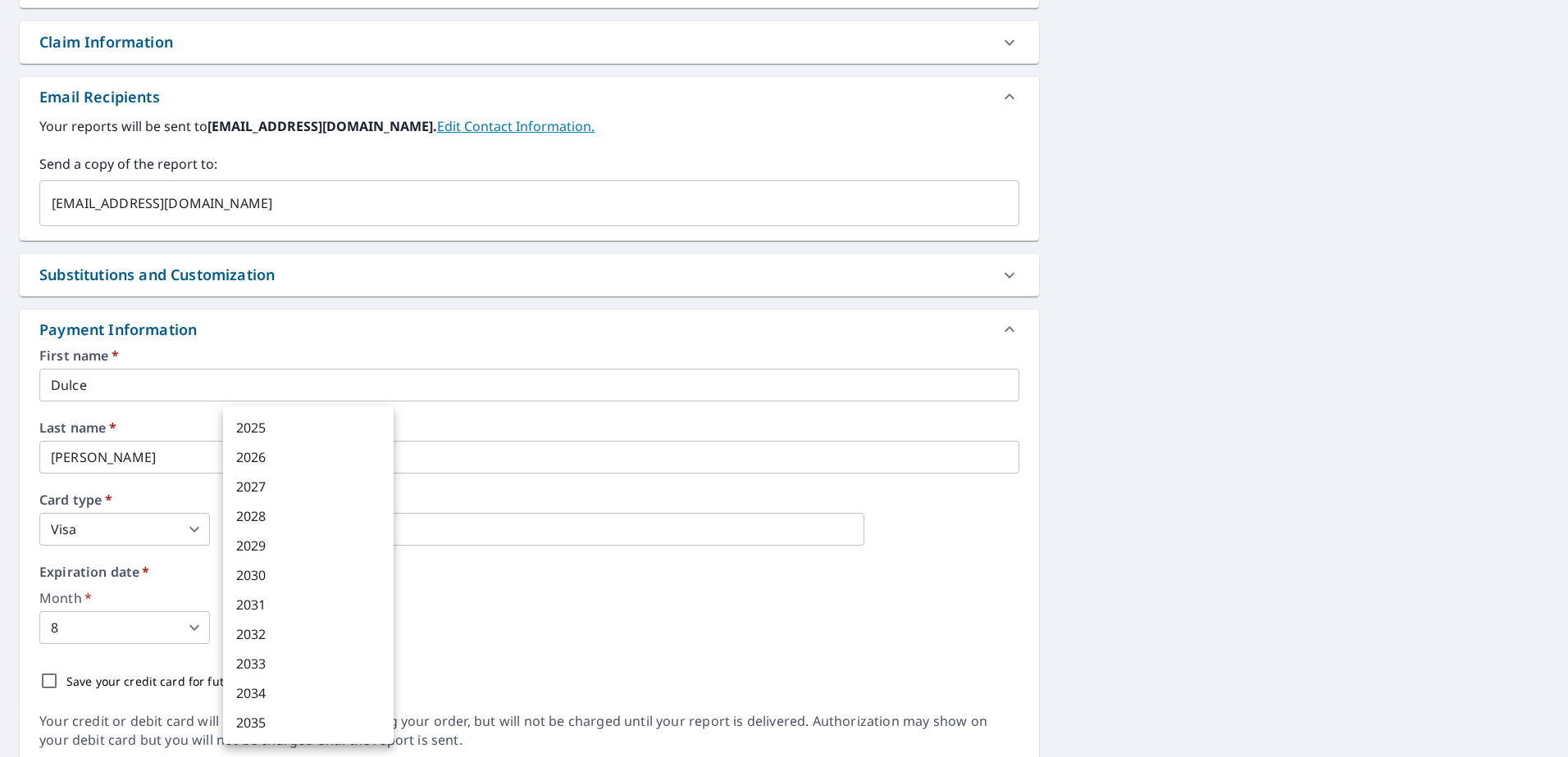
click at [280, 575] on li "2030" at bounding box center [308, 575] width 171 height 30
type input "2030"
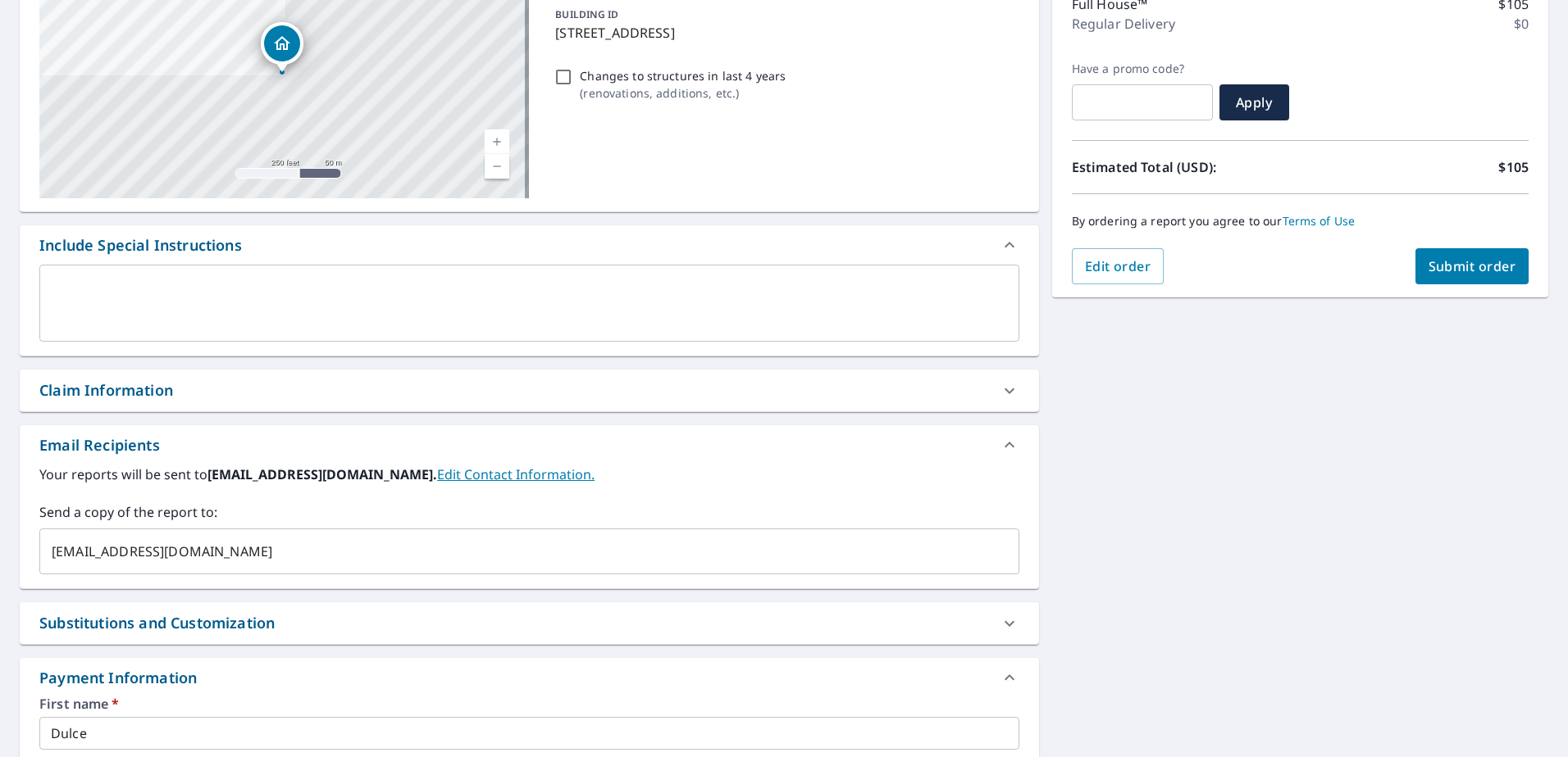
scroll to position [0, 0]
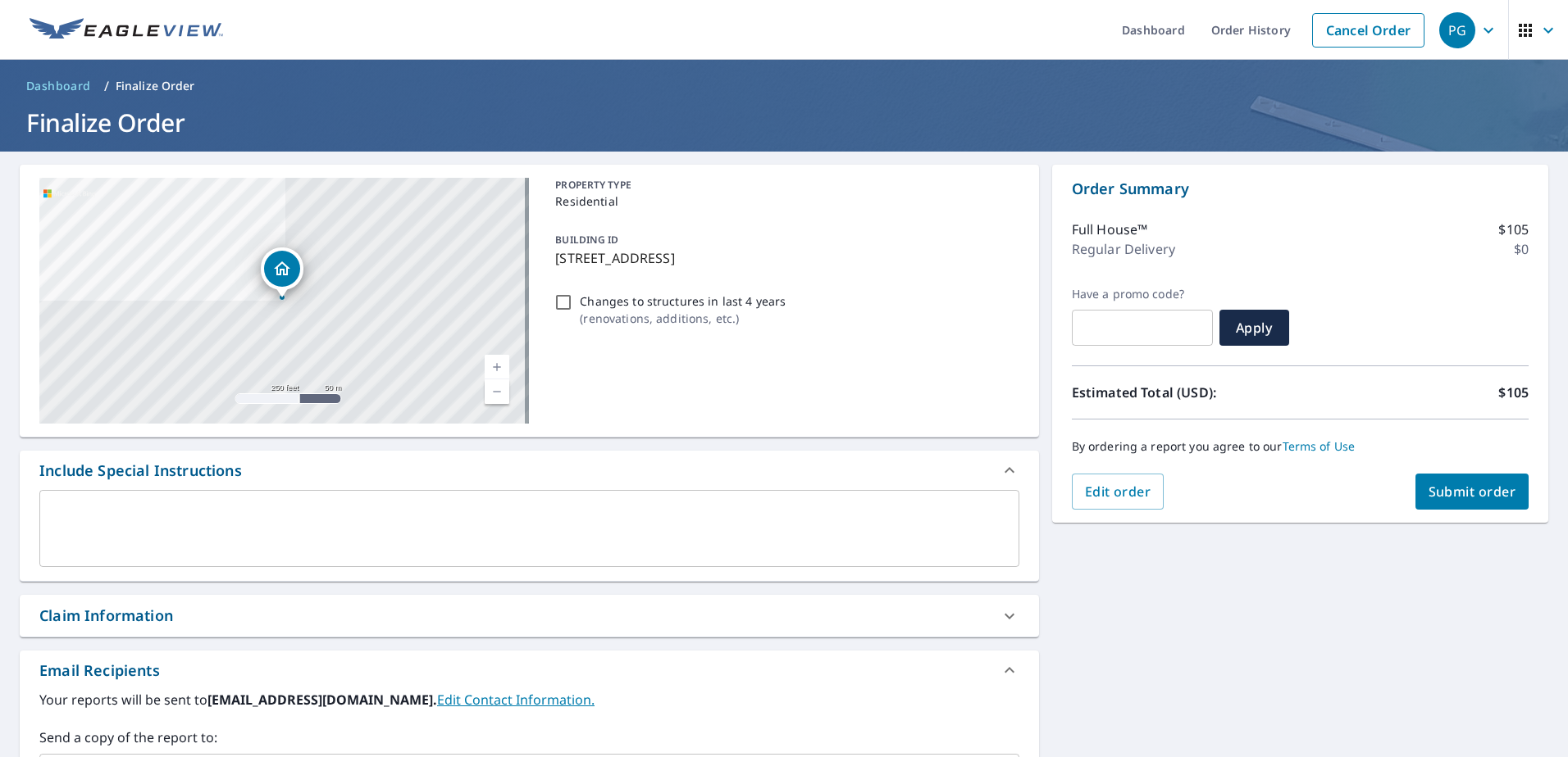
click at [1449, 495] on span "Submit order" at bounding box center [1472, 492] width 88 height 18
